Goal: Transaction & Acquisition: Purchase product/service

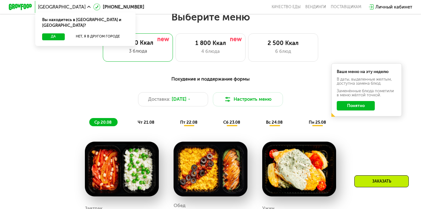
scroll to position [230, 0]
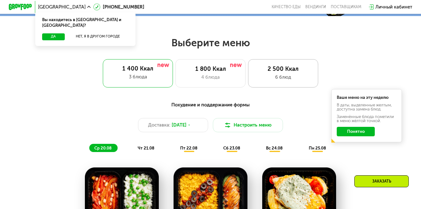
click at [291, 75] on div "6 блюд" at bounding box center [283, 77] width 58 height 7
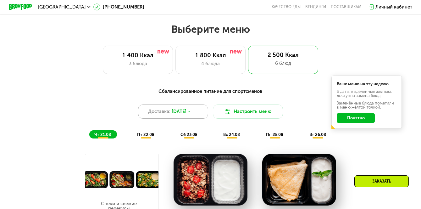
scroll to position [247, 0]
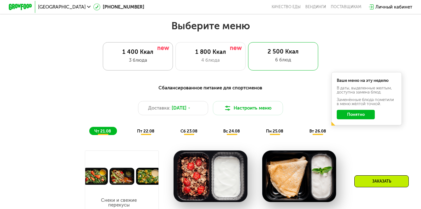
click at [145, 62] on div "3 блюда" at bounding box center [138, 60] width 58 height 7
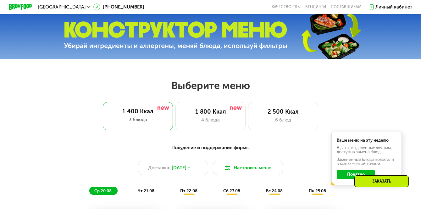
scroll to position [265, 0]
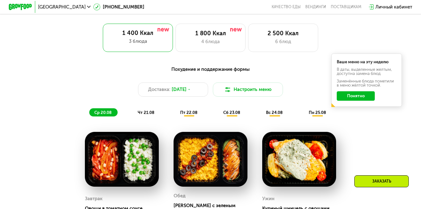
click at [146, 116] on div "Похудение и поддержание формы Доставка: [DATE] Настроить меню ср 20.08 чт 21.08…" at bounding box center [210, 91] width 353 height 58
click at [175, 109] on div "чт 21.08" at bounding box center [189, 112] width 28 height 8
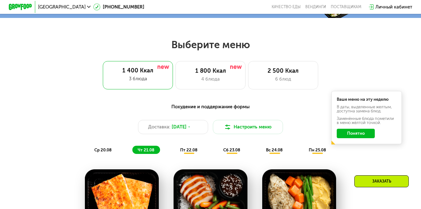
scroll to position [305, 0]
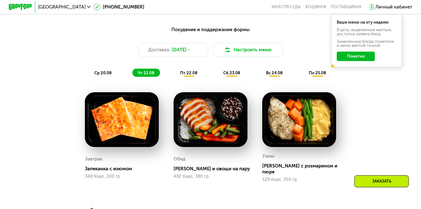
click at [218, 76] on div "пт 22.08" at bounding box center [232, 73] width 28 height 8
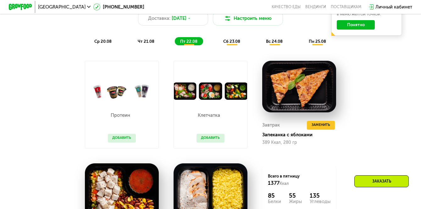
scroll to position [337, 0]
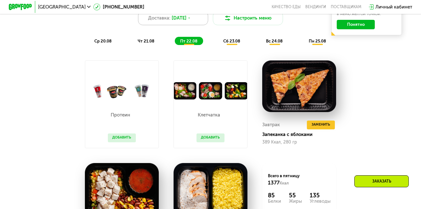
click at [191, 18] on icon at bounding box center [188, 17] width 3 height 3
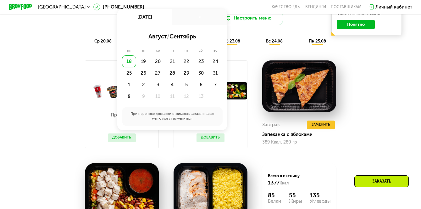
click at [24, 123] on div "Похудение и поддержание формы Доставка: [DATE] авг, пн - август / сентябрь пн в…" at bounding box center [210, 138] width 421 height 305
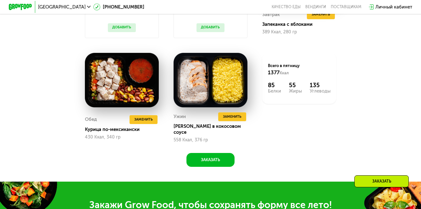
scroll to position [367, 0]
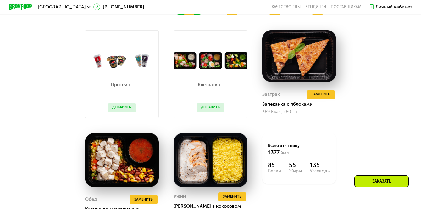
click at [211, 108] on button "Добавить" at bounding box center [210, 107] width 28 height 9
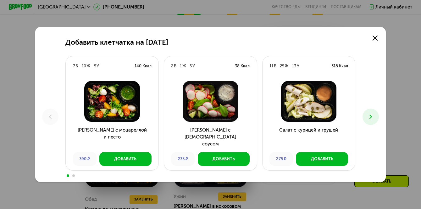
click at [376, 117] on button at bounding box center [370, 116] width 16 height 16
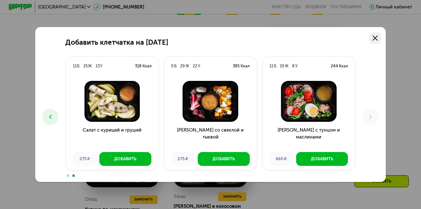
click at [376, 35] on link at bounding box center [375, 38] width 12 height 12
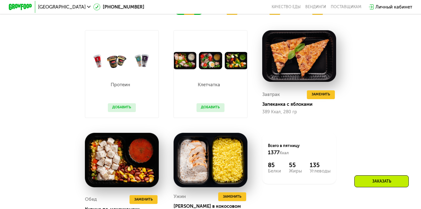
scroll to position [384, 0]
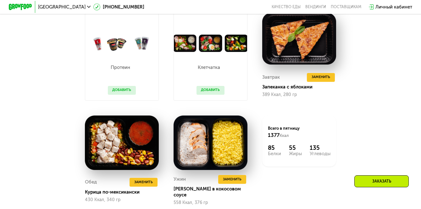
click at [135, 91] on button "Добавить" at bounding box center [122, 90] width 28 height 9
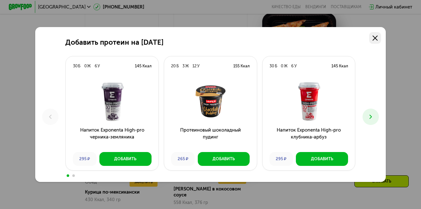
click at [374, 38] on icon at bounding box center [374, 38] width 5 height 5
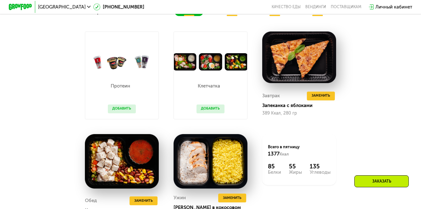
scroll to position [352, 0]
